Goal: Check status: Check status

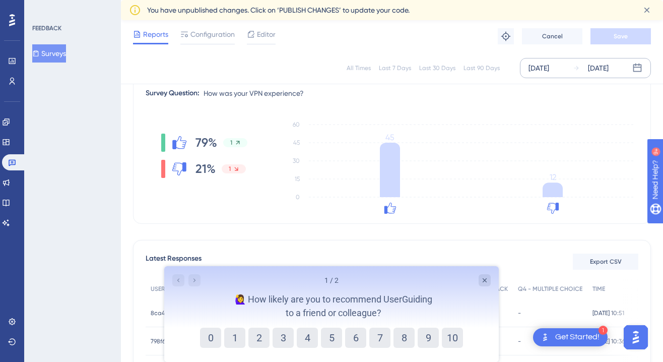
click at [608, 70] on div "[DATE]" at bounding box center [598, 68] width 21 height 12
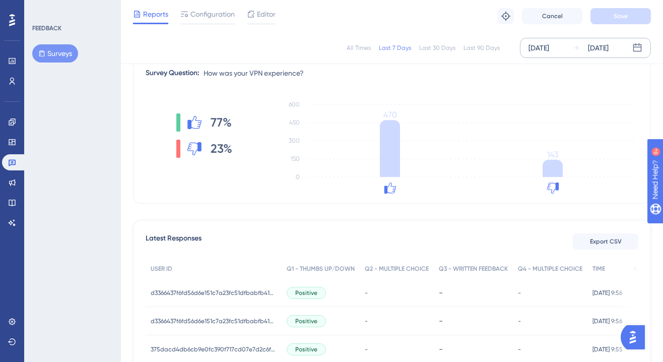
click at [588, 39] on div "Aug 26 2025 Sep 01 2025" at bounding box center [585, 48] width 131 height 20
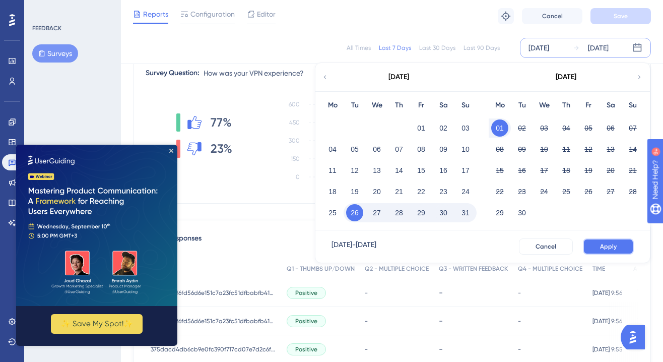
click at [587, 248] on button "Apply" at bounding box center [608, 246] width 51 height 16
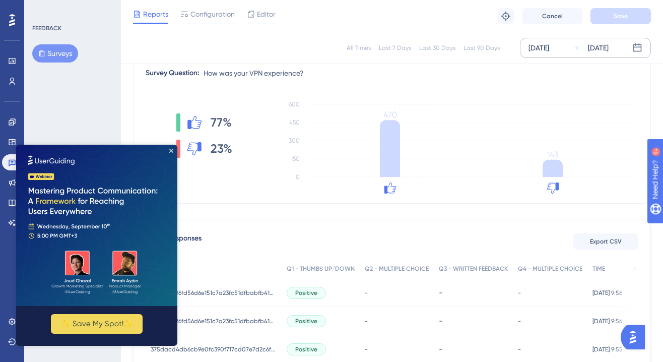
click at [596, 52] on div "Sep 01 2025" at bounding box center [598, 48] width 21 height 12
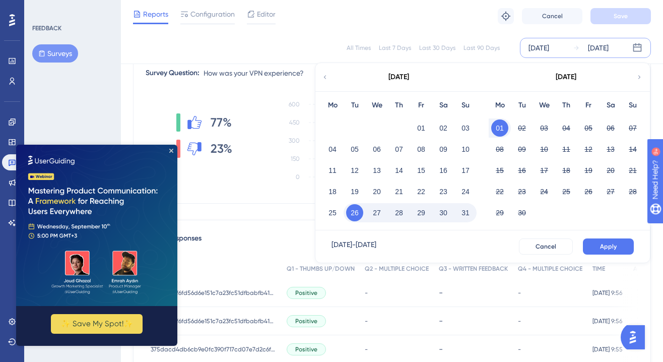
click at [425, 213] on button "29" at bounding box center [421, 212] width 17 height 17
click at [426, 213] on button "29" at bounding box center [421, 212] width 17 height 17
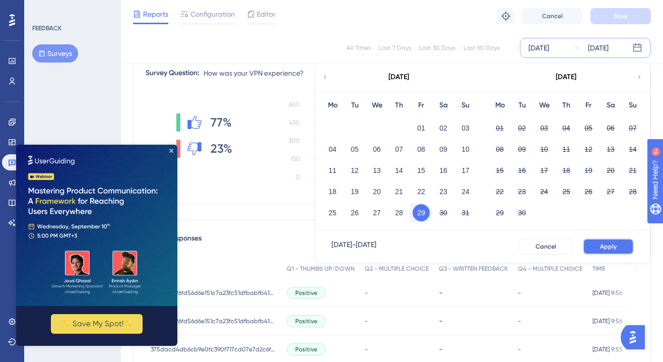
click at [599, 246] on button "Apply" at bounding box center [608, 246] width 51 height 16
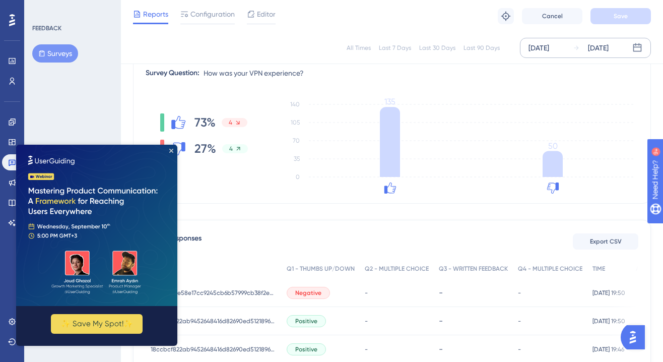
click at [549, 47] on div "[DATE]" at bounding box center [538, 48] width 21 height 12
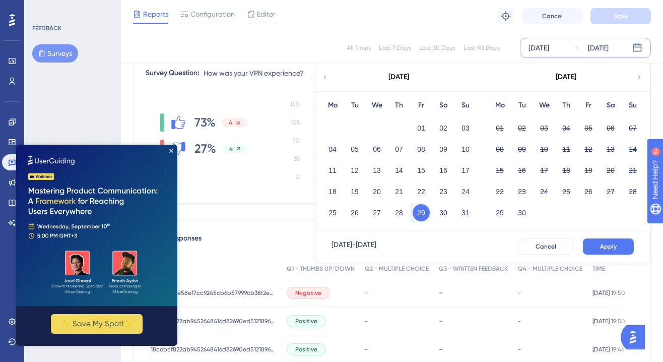
click at [418, 213] on button "29" at bounding box center [421, 212] width 17 height 17
click at [438, 213] on button "30" at bounding box center [443, 212] width 17 height 17
click at [594, 248] on button "Apply" at bounding box center [608, 246] width 51 height 16
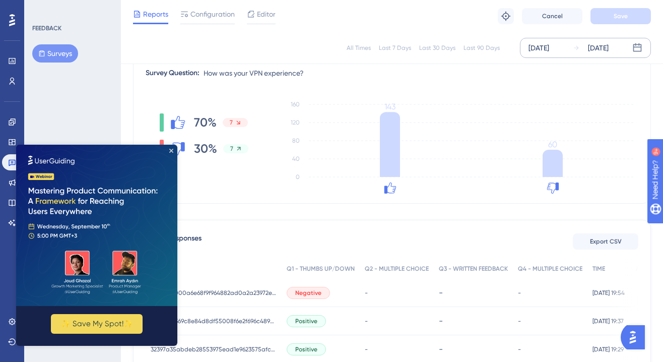
click at [549, 49] on div "Aug 30 2025" at bounding box center [538, 48] width 21 height 12
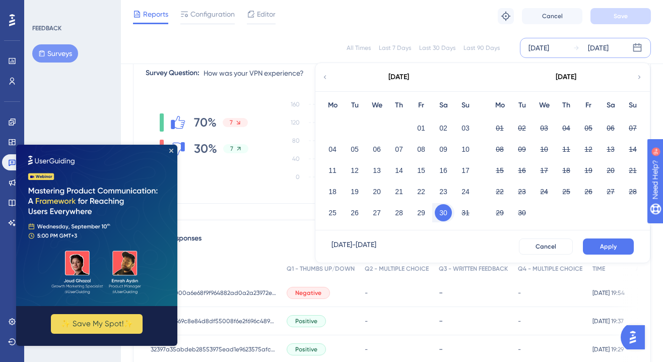
click at [445, 214] on button "30" at bounding box center [443, 212] width 17 height 17
click at [460, 214] on button "31" at bounding box center [465, 212] width 17 height 17
click at [597, 251] on button "Apply" at bounding box center [608, 246] width 51 height 16
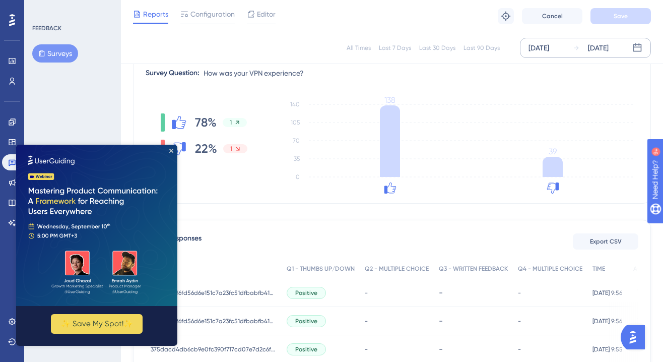
click at [583, 45] on div "Aug 31 2025" at bounding box center [591, 48] width 36 height 12
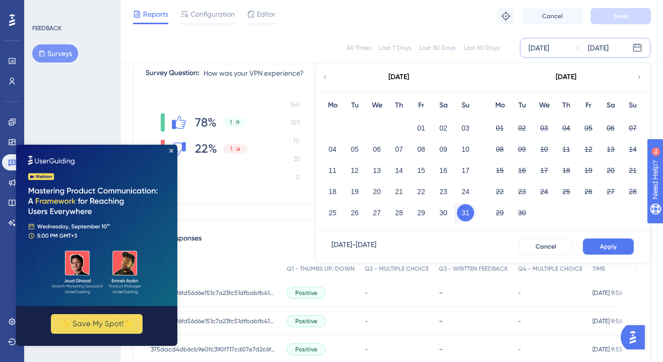
drag, startPoint x: 471, startPoint y: 213, endPoint x: 485, endPoint y: 195, distance: 22.6
click at [471, 213] on button "31" at bounding box center [465, 212] width 17 height 17
click at [498, 128] on button "01" at bounding box center [499, 127] width 17 height 17
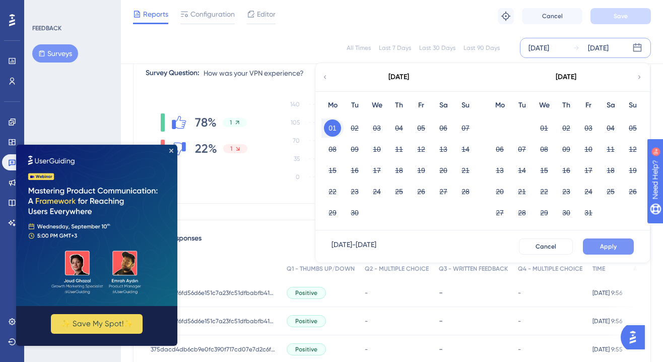
click at [601, 249] on span "Apply" at bounding box center [608, 246] width 17 height 8
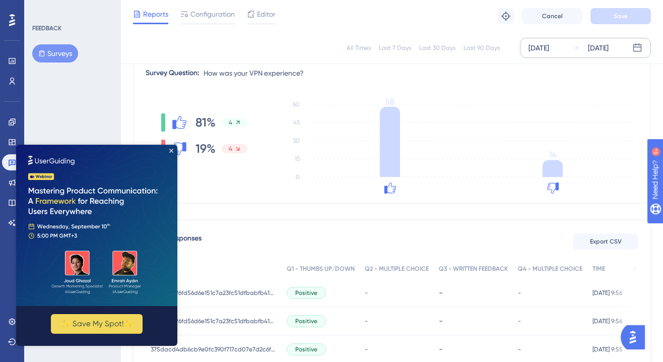
click at [173, 148] on img at bounding box center [96, 225] width 161 height 161
click at [171, 151] on icon "Close Preview" at bounding box center [171, 151] width 4 height 4
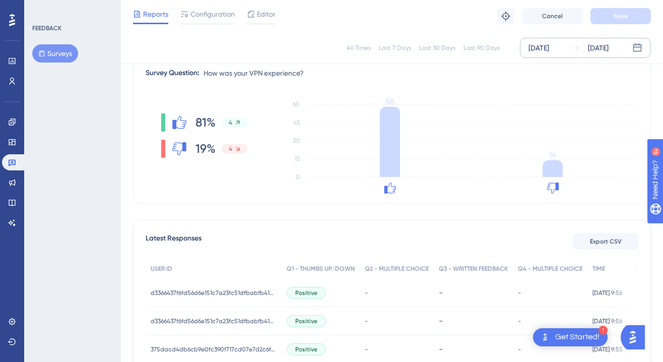
click at [608, 46] on div "Sep 01 2025" at bounding box center [598, 48] width 21 height 12
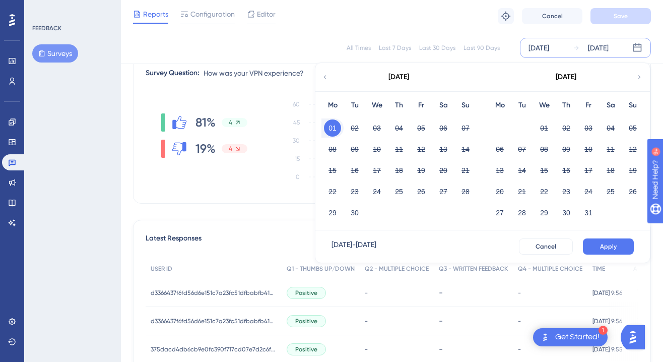
click at [328, 80] on icon at bounding box center [324, 77] width 7 height 9
click at [523, 210] on button "26" at bounding box center [521, 212] width 17 height 17
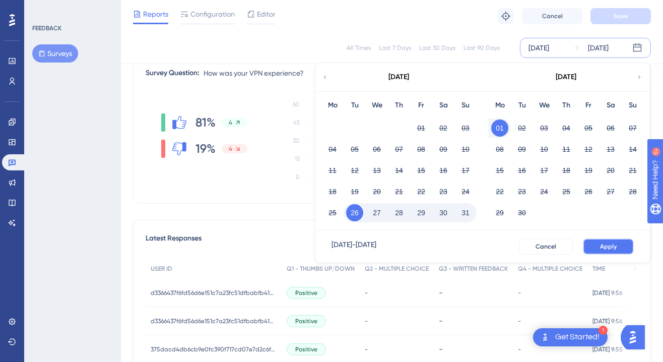
click at [606, 251] on button "Apply" at bounding box center [608, 246] width 51 height 16
